Goal: Task Accomplishment & Management: Manage account settings

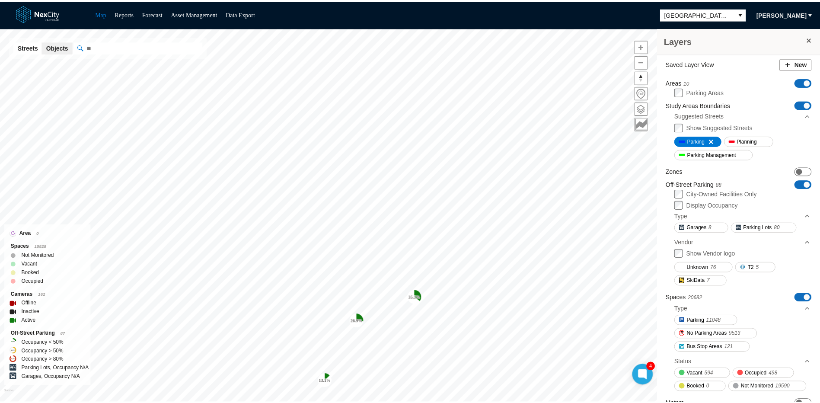
scroll to position [122, 0]
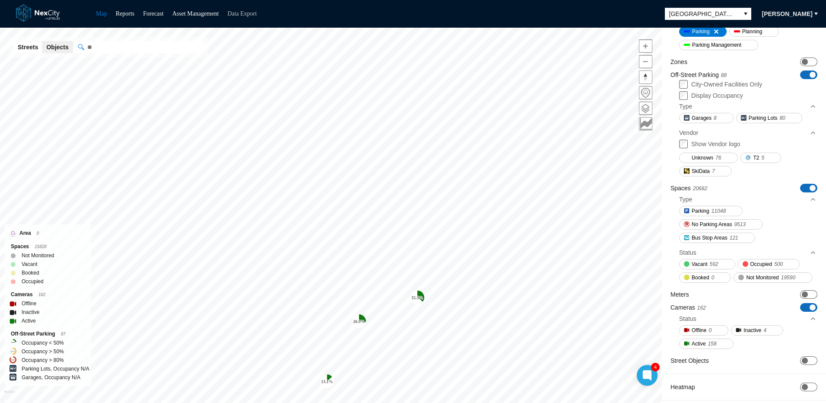
click at [254, 12] on link "Data Export" at bounding box center [241, 13] width 29 height 6
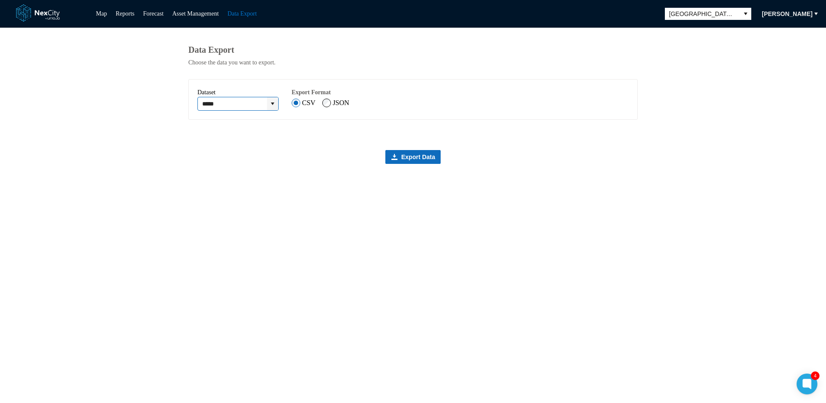
click at [276, 106] on icon "expand combobox" at bounding box center [272, 103] width 7 height 7
click at [236, 168] on li "Events" at bounding box center [242, 167] width 86 height 14
type input "******"
click at [808, 14] on span "[PERSON_NAME]" at bounding box center [787, 14] width 51 height 9
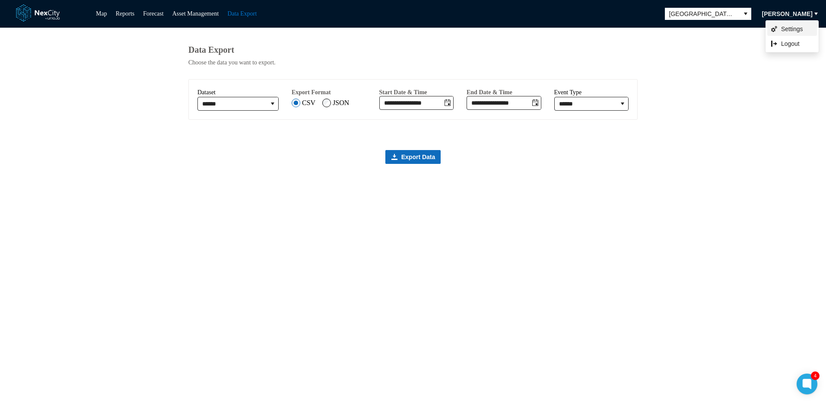
click at [791, 29] on span "Settings" at bounding box center [792, 29] width 22 height 9
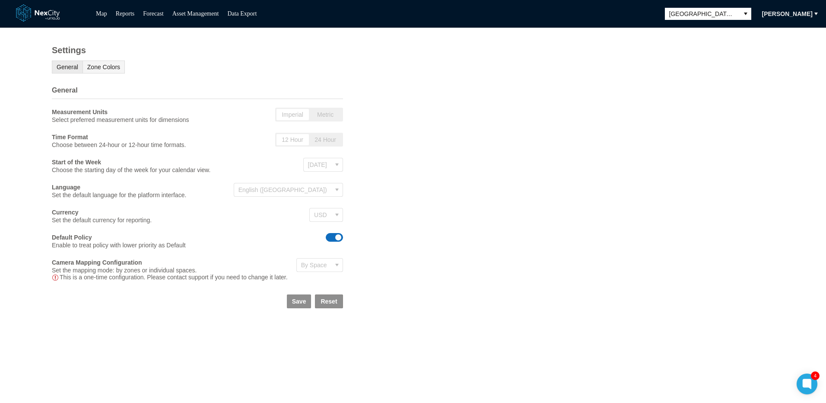
click at [115, 70] on span "Zone Colors" at bounding box center [103, 67] width 33 height 7
